Goal: Transaction & Acquisition: Purchase product/service

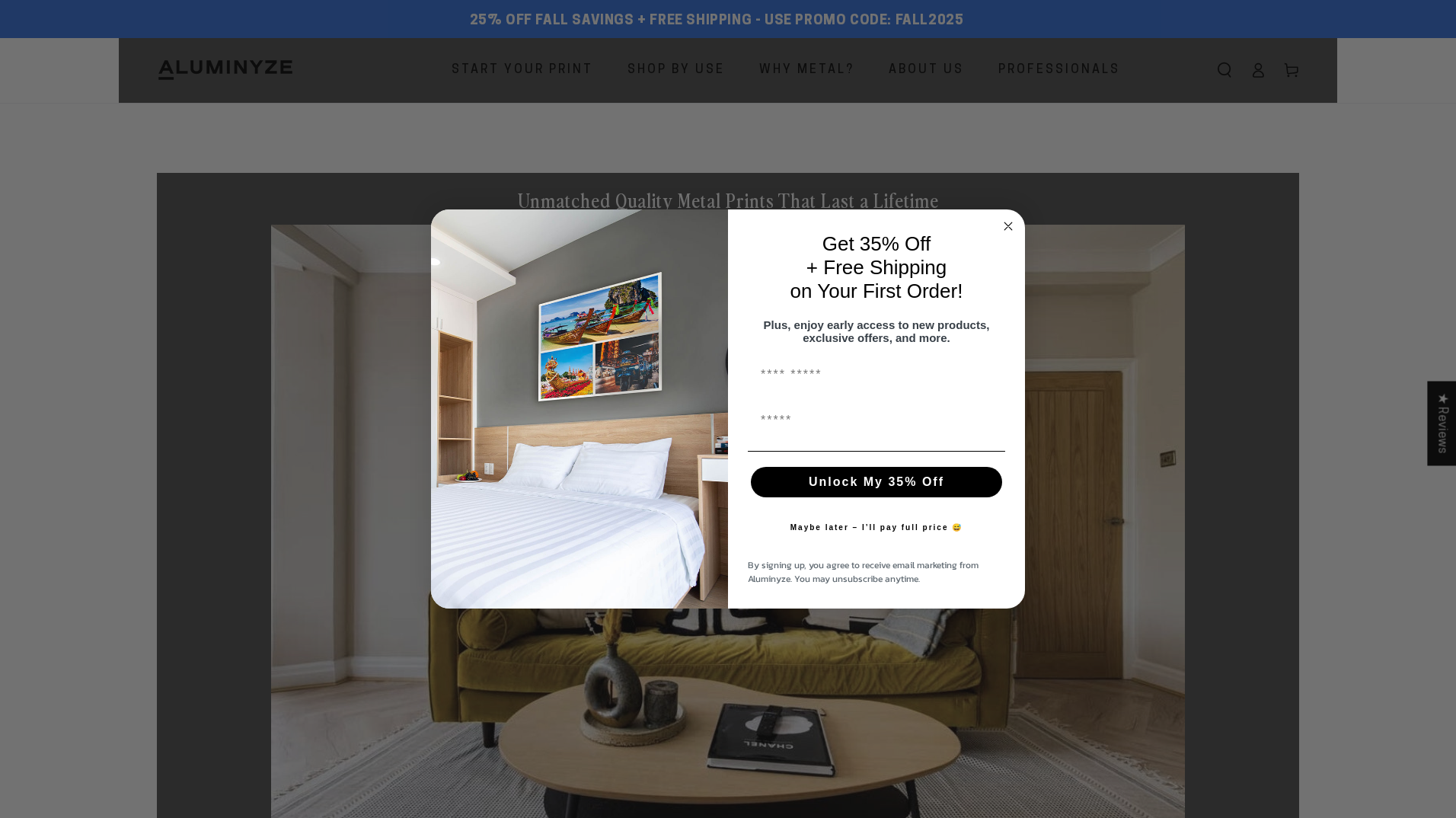
click at [1006, 219] on circle "Close dialog" at bounding box center [1009, 227] width 17 height 17
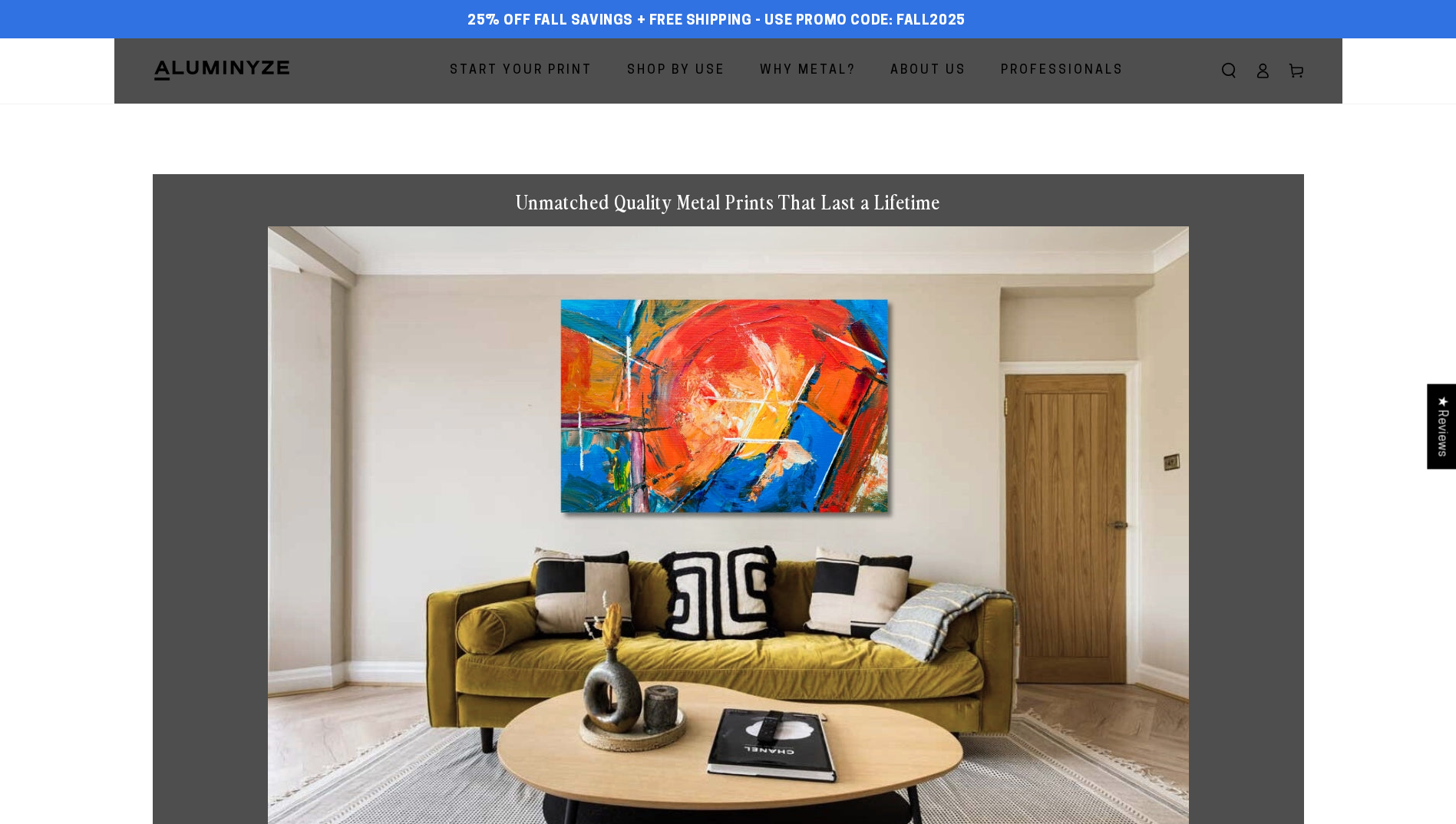
click at [519, 73] on span "Start Your Print" at bounding box center [521, 71] width 143 height 22
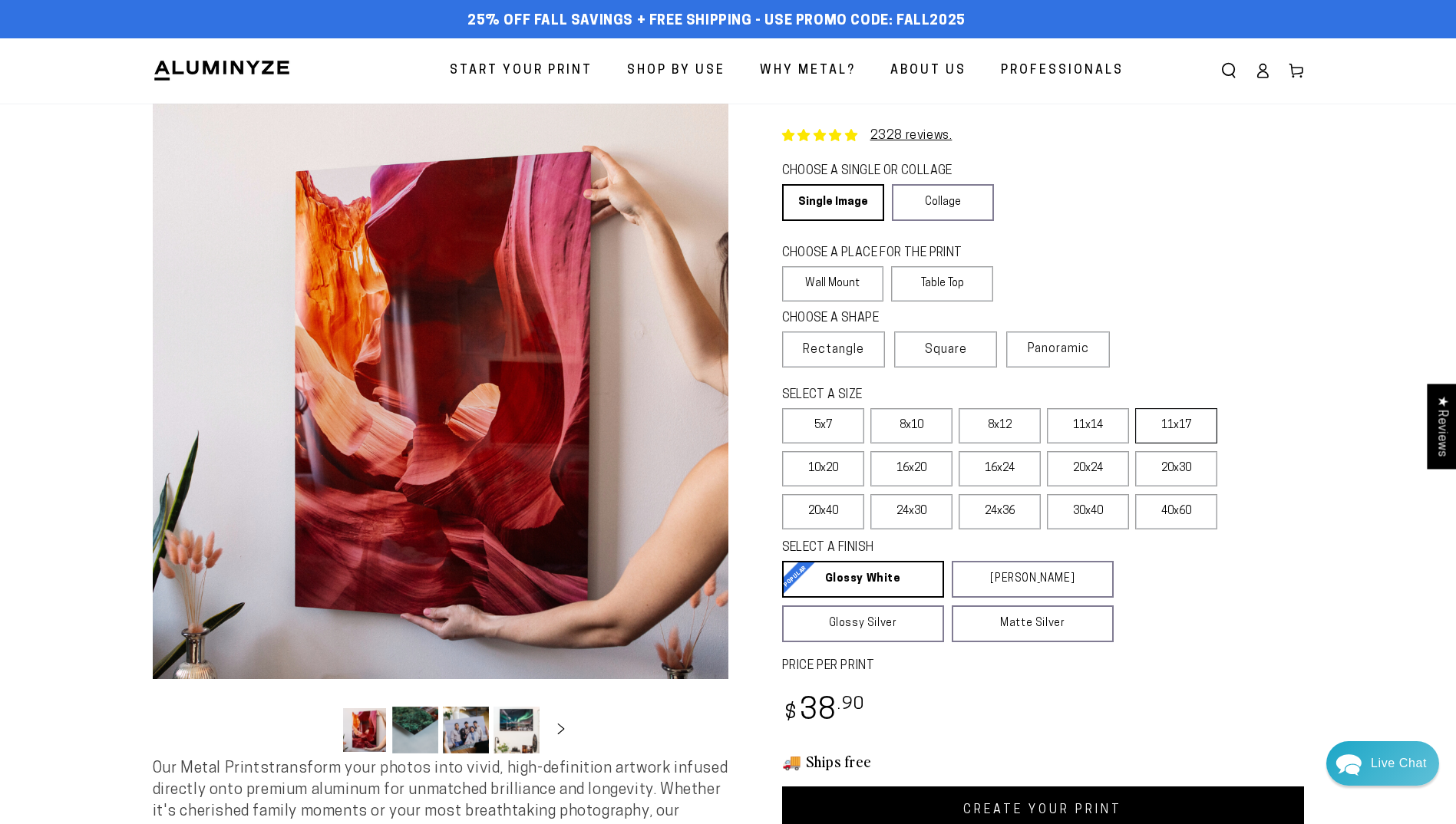
click at [1182, 419] on label "11x17" at bounding box center [1176, 426] width 82 height 35
click at [920, 465] on label "16x20" at bounding box center [911, 469] width 82 height 35
click at [1177, 420] on label "11x17" at bounding box center [1176, 426] width 82 height 35
